Goal: Transaction & Acquisition: Subscribe to service/newsletter

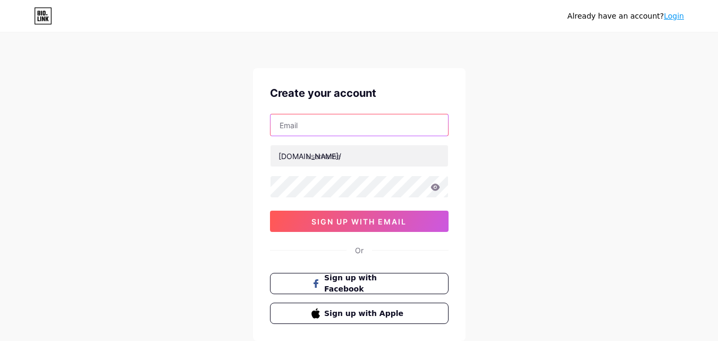
drag, startPoint x: 0, startPoint y: 0, endPoint x: 313, endPoint y: 123, distance: 336.4
click at [313, 123] on input "text" at bounding box center [360, 124] width 178 height 21
type input "[EMAIL_ADDRESS][DOMAIN_NAME]"
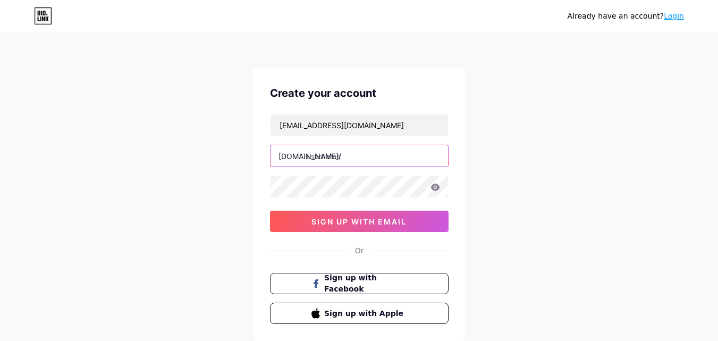
click at [334, 149] on input "text" at bounding box center [360, 155] width 178 height 21
type input "imedurgentcare"
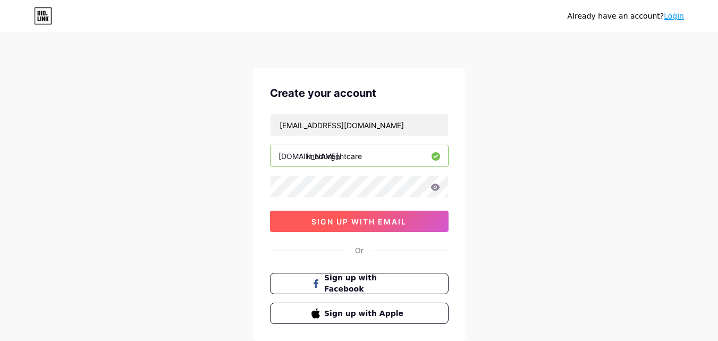
click at [352, 230] on button "sign up with email" at bounding box center [359, 220] width 179 height 21
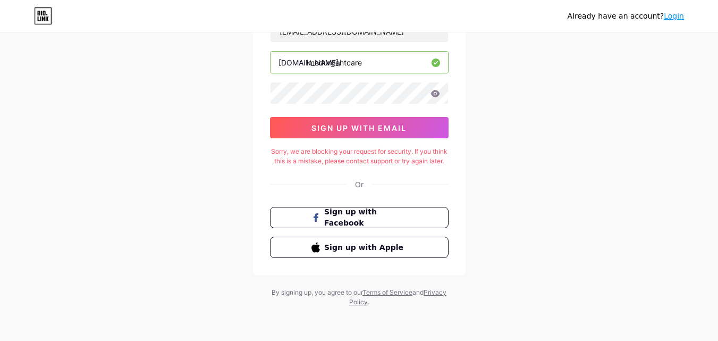
scroll to position [103, 0]
